Goal: Navigation & Orientation: Find specific page/section

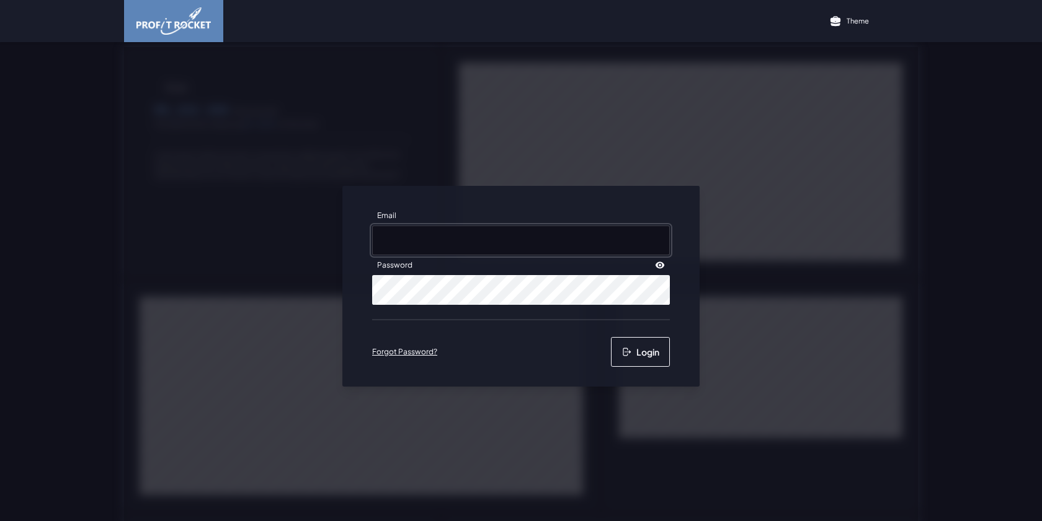
type input "[EMAIL_ADDRESS][DOMAIN_NAME]"
click at [647, 353] on button "Login" at bounding box center [640, 352] width 59 height 30
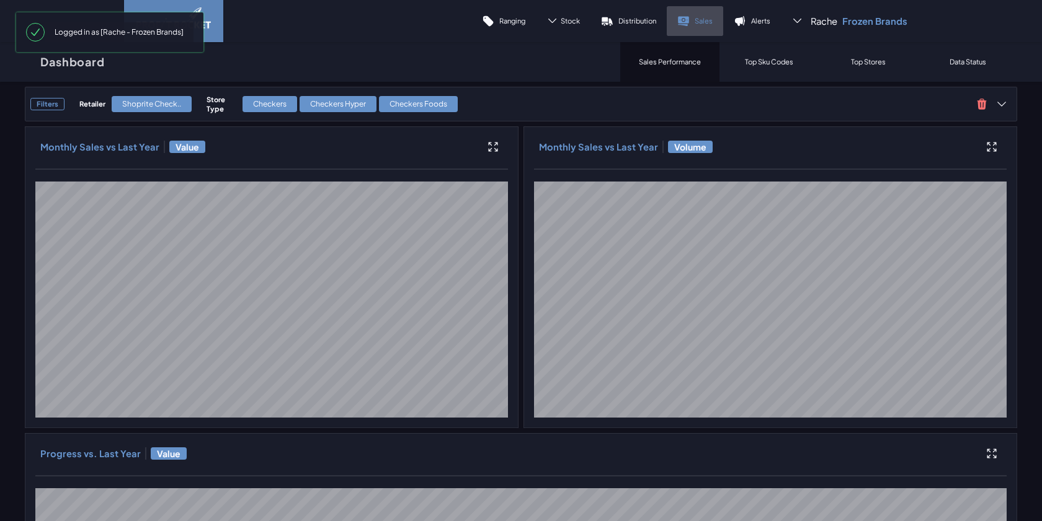
click at [694, 24] on link "Sales" at bounding box center [694, 21] width 56 height 30
